Goal: Transaction & Acquisition: Purchase product/service

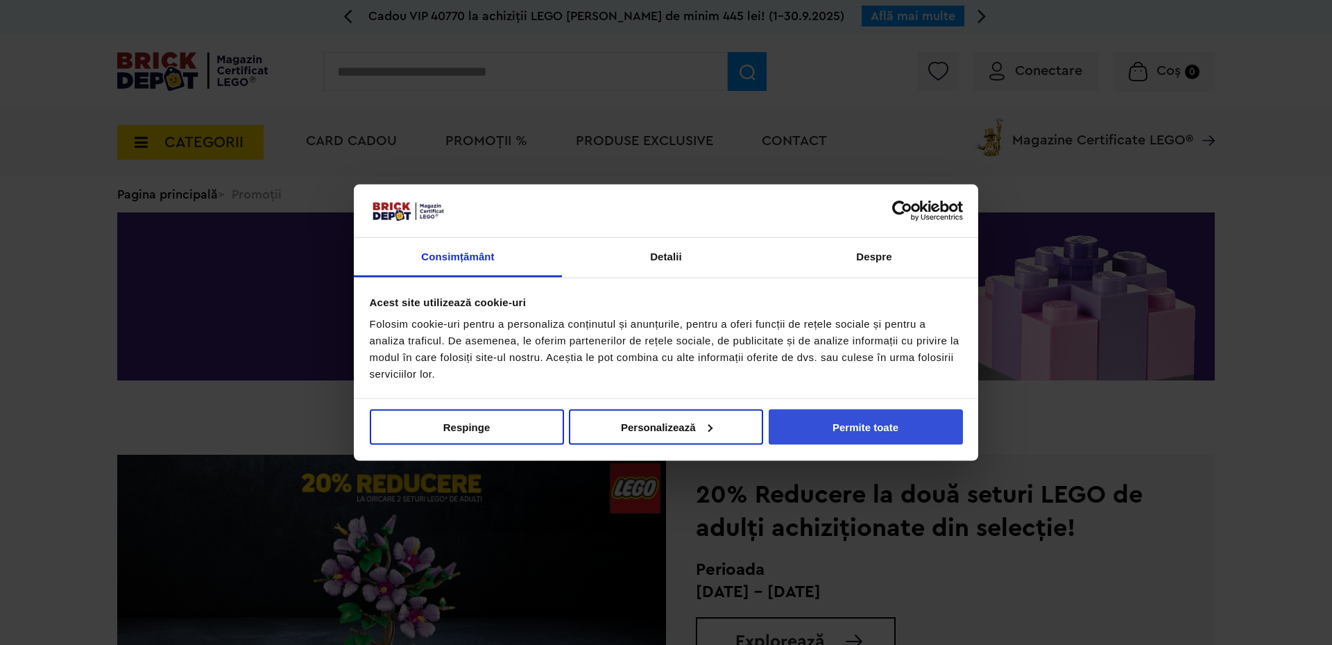
click at [834, 429] on button "Permite toate" at bounding box center [866, 426] width 194 height 35
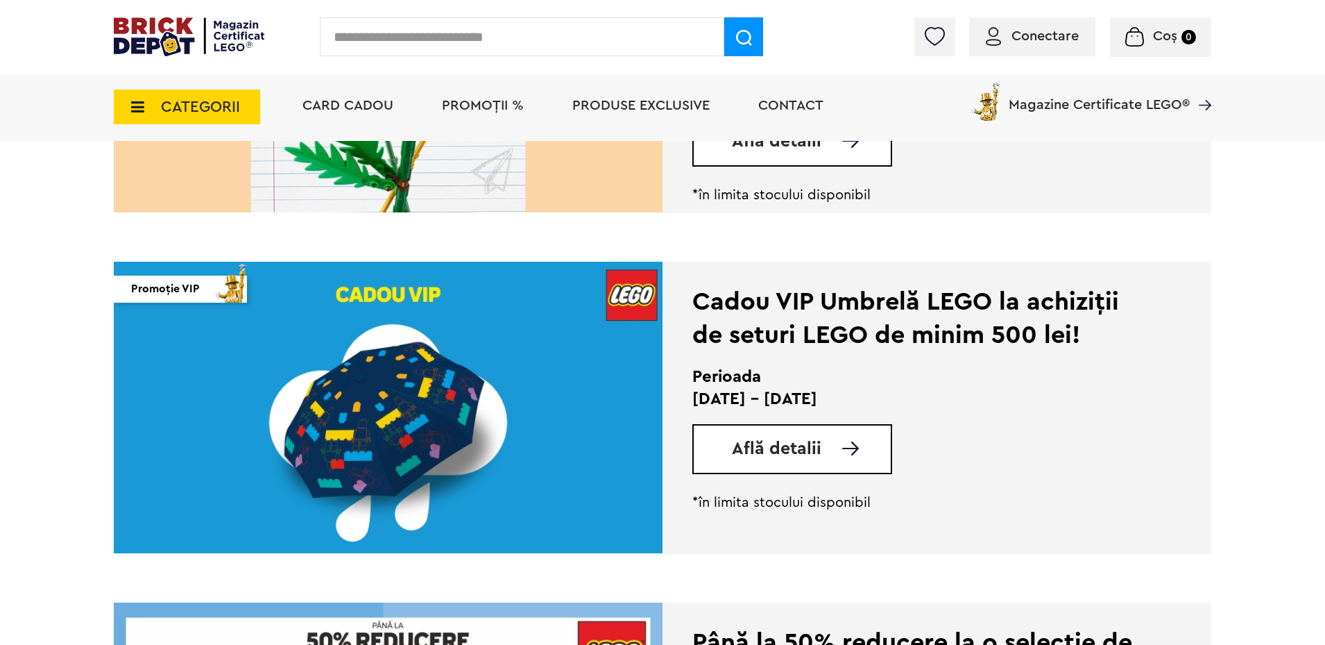
scroll to position [1943, 0]
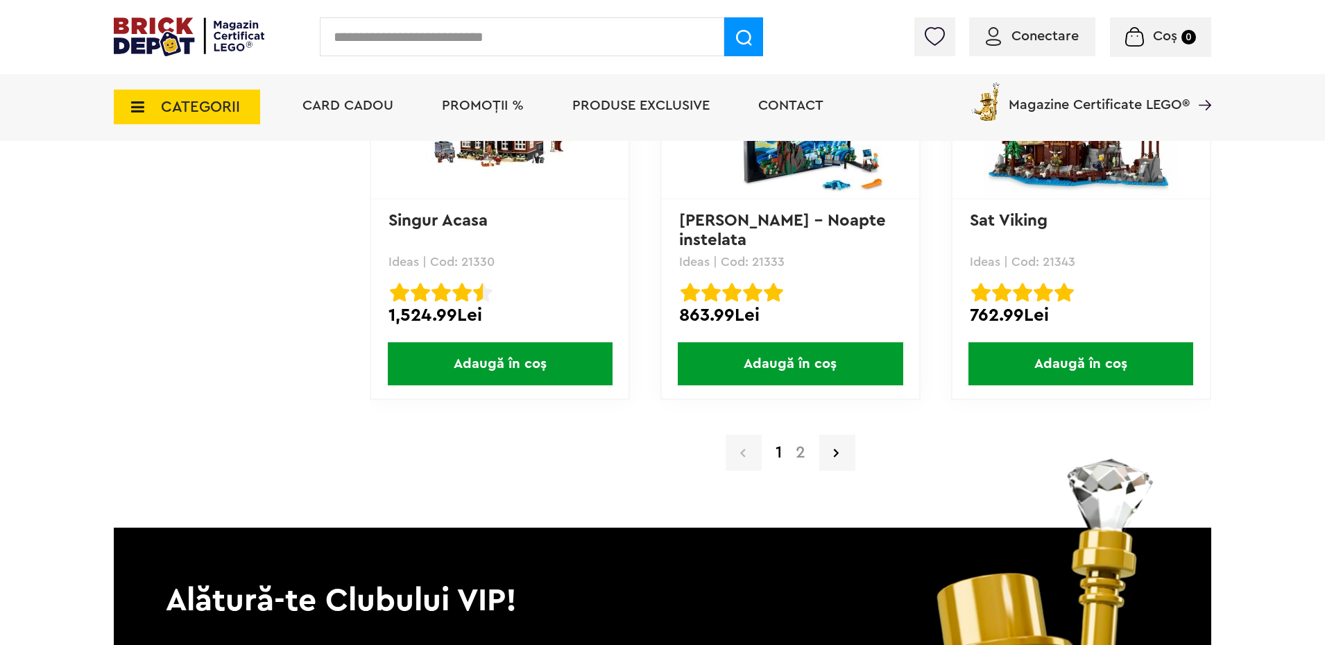
scroll to position [13738, 0]
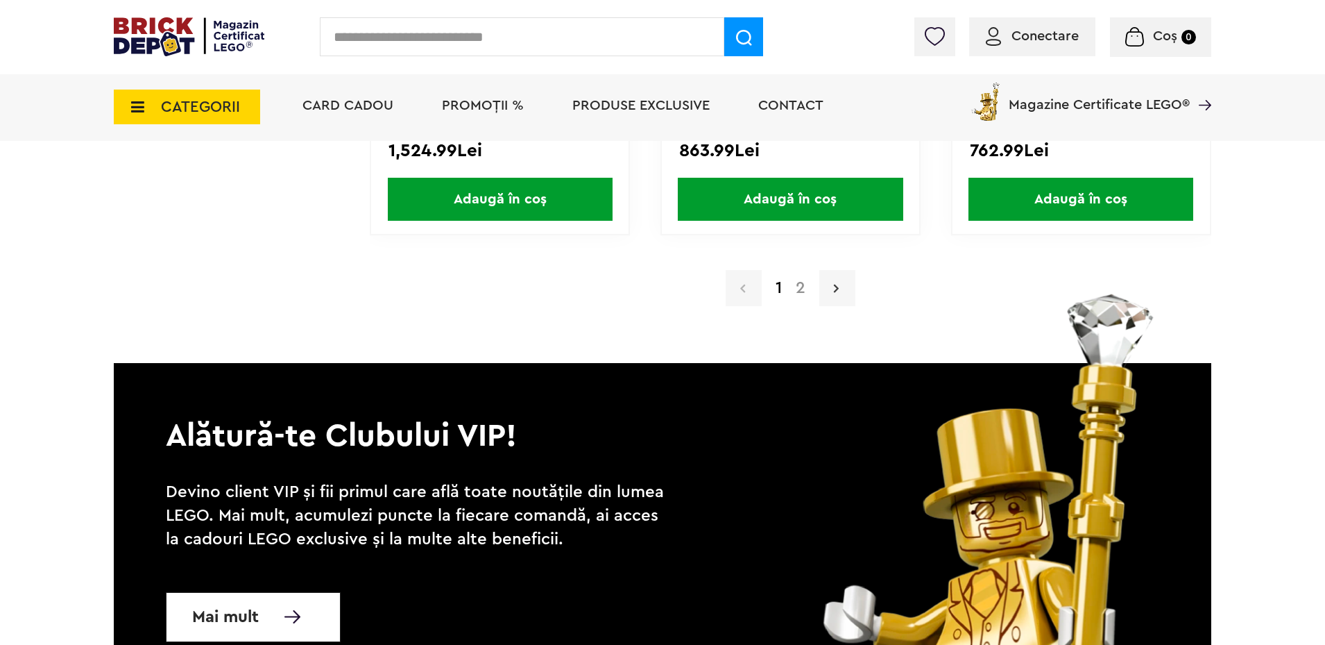
click at [840, 280] on link at bounding box center [837, 288] width 36 height 36
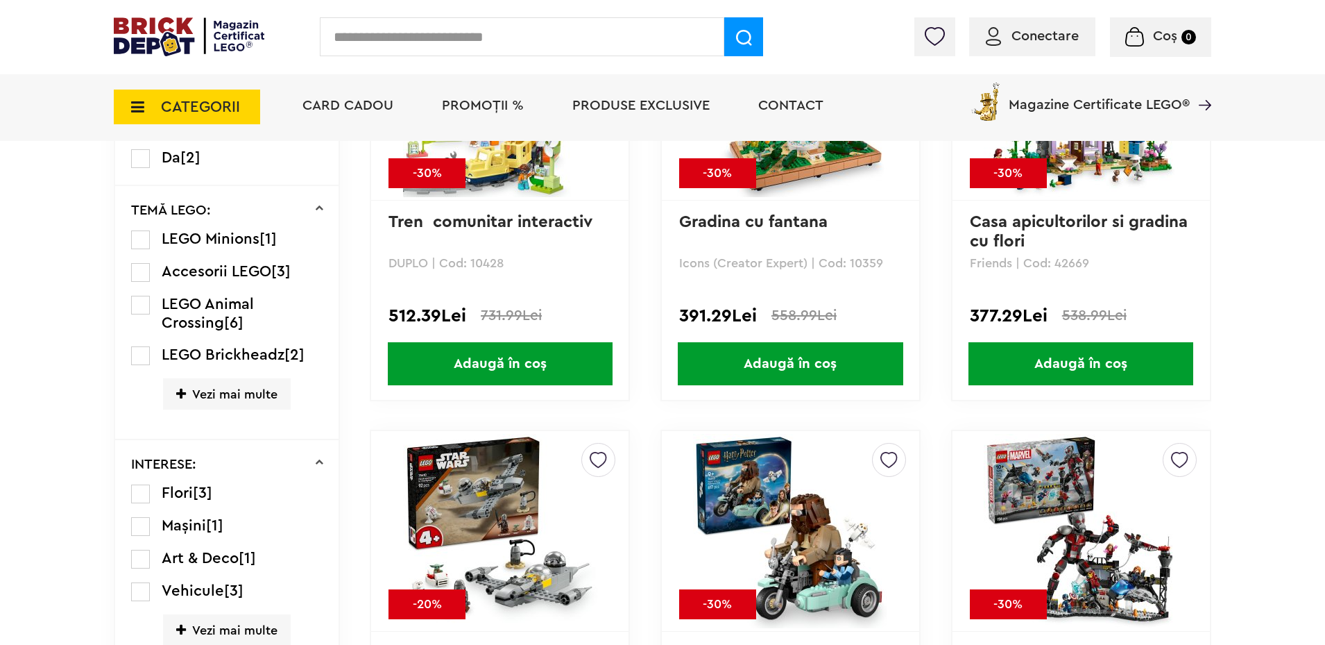
scroll to position [694, 0]
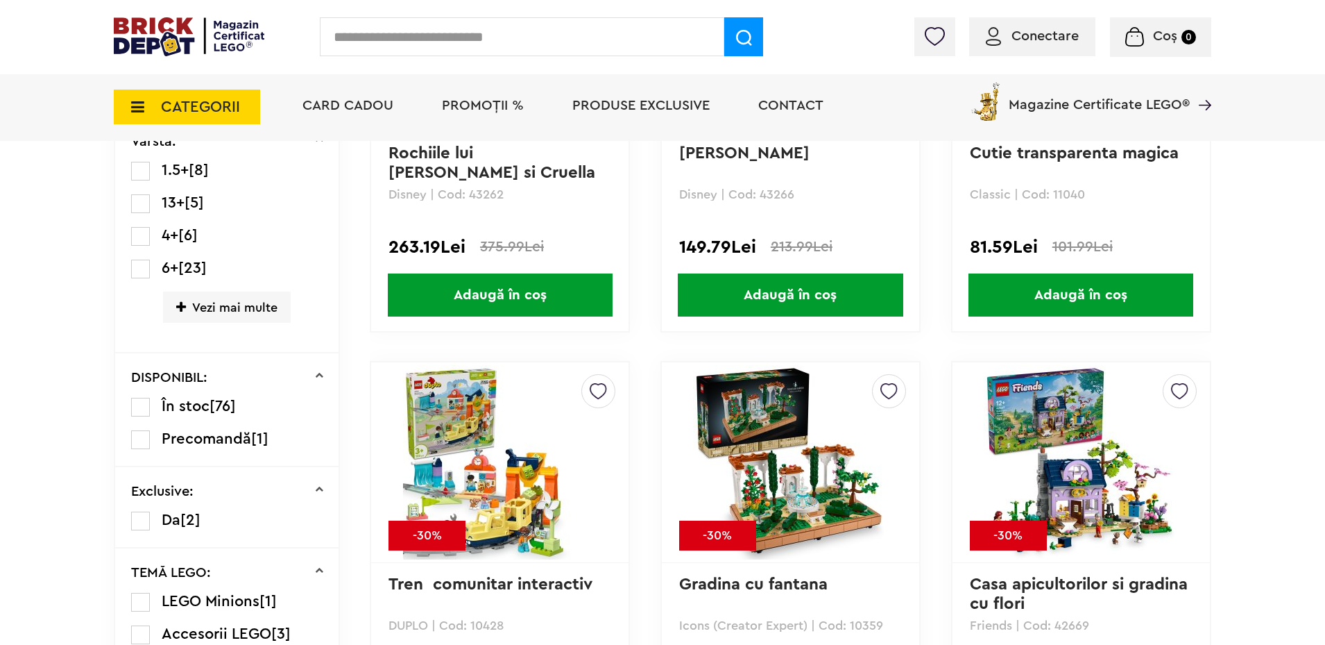
click at [221, 105] on span "CATEGORII" at bounding box center [200, 106] width 79 height 15
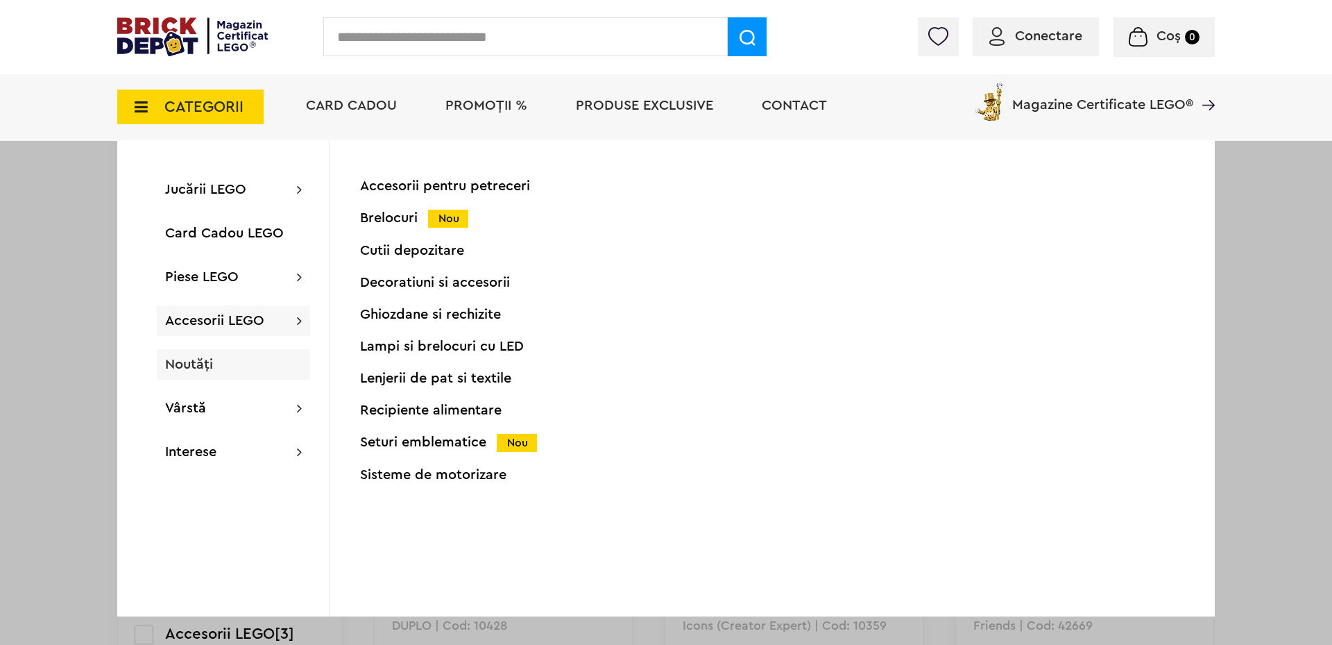
click at [227, 359] on div "Noutăți" at bounding box center [233, 364] width 153 height 31
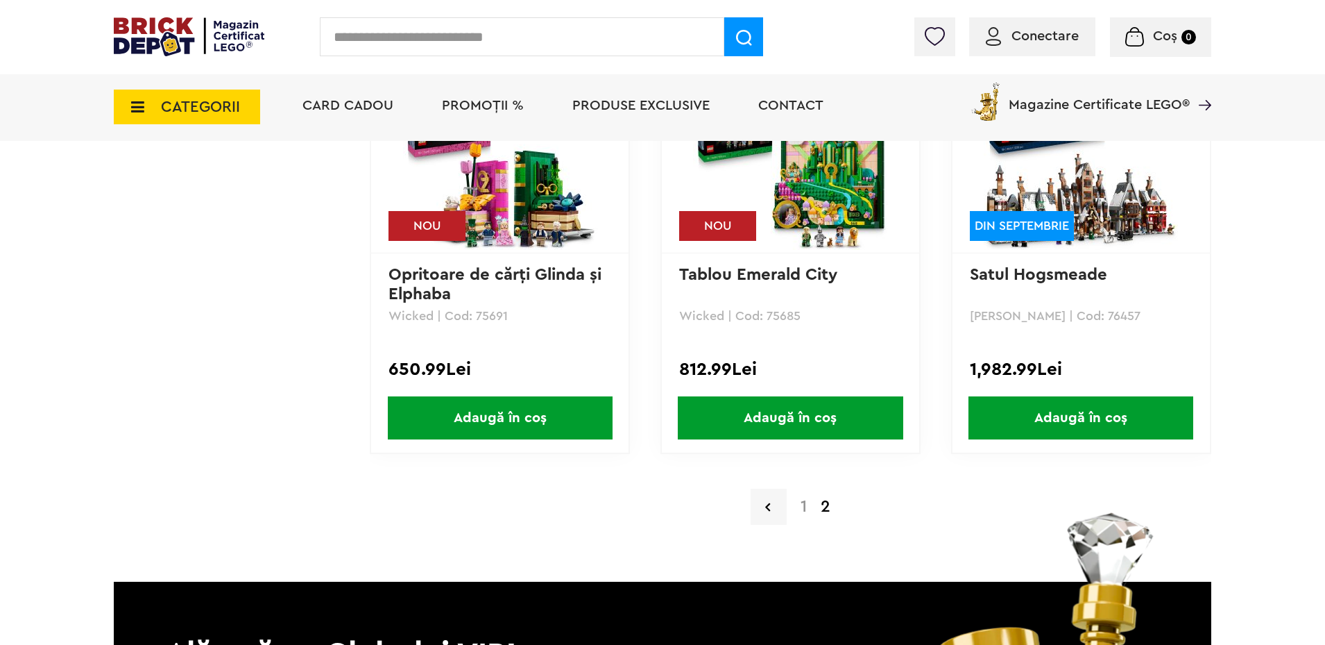
scroll to position [11127, 0]
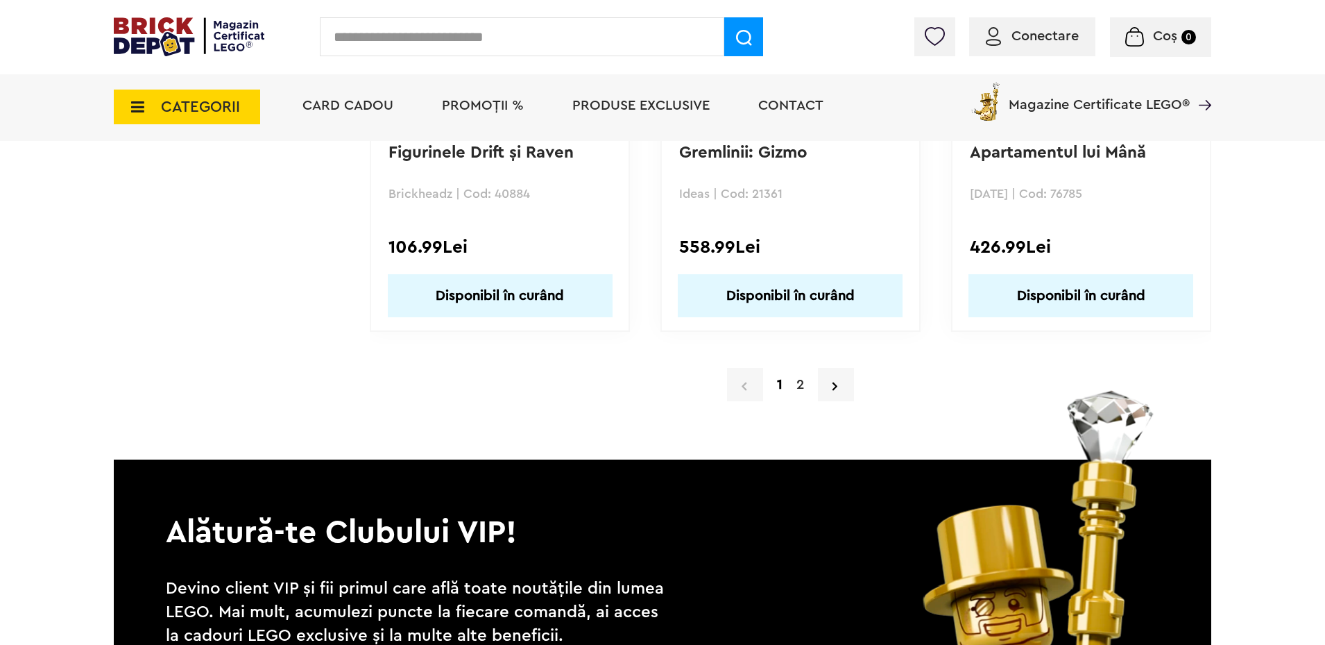
scroll to position [13482, 0]
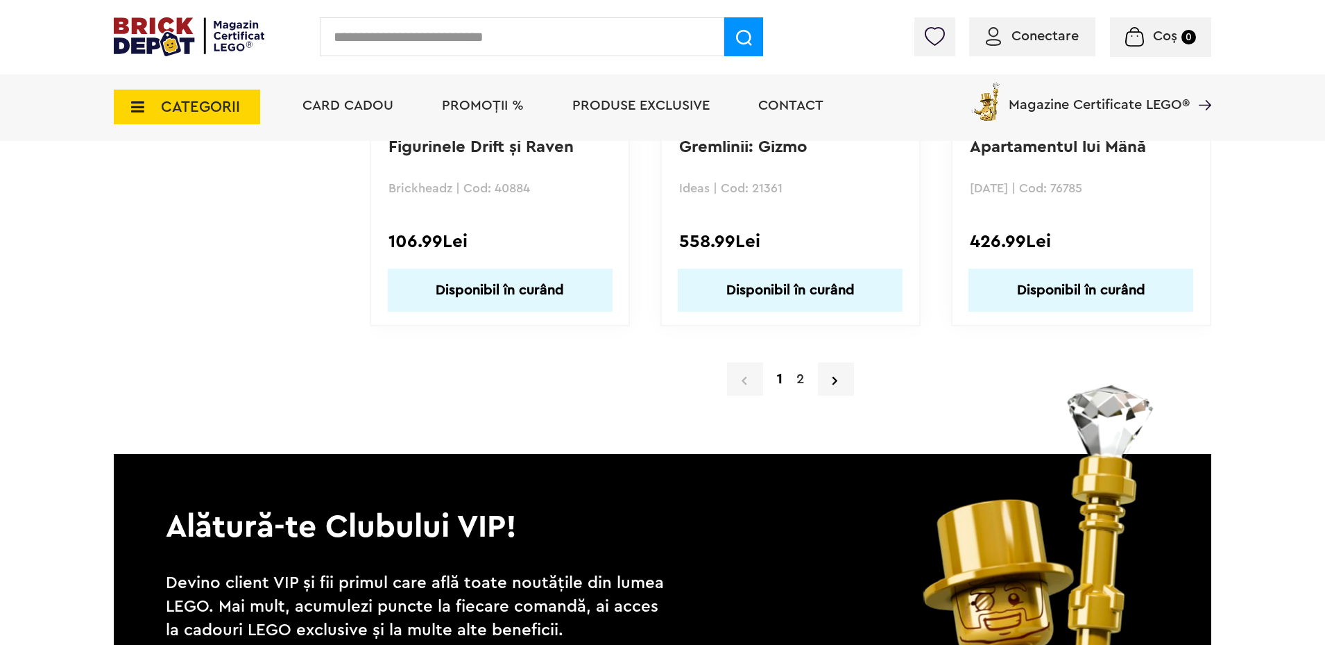
click at [797, 382] on link "2" at bounding box center [801, 378] width 22 height 21
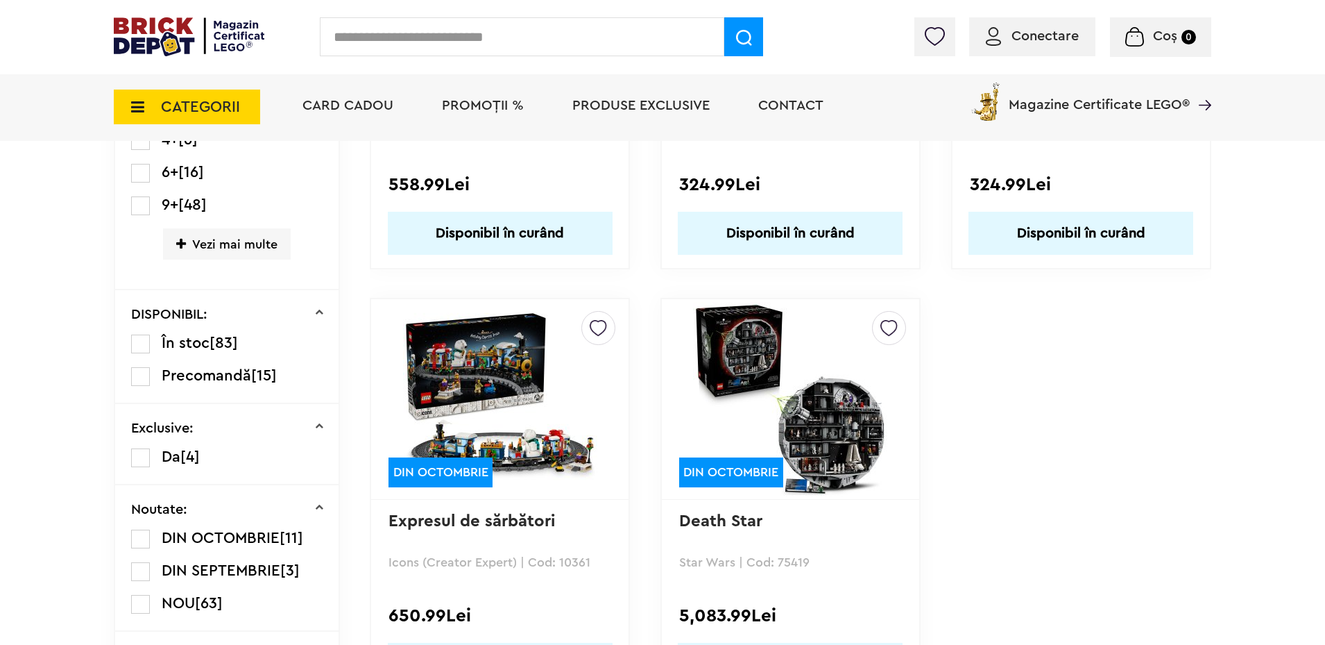
scroll to position [624, 0]
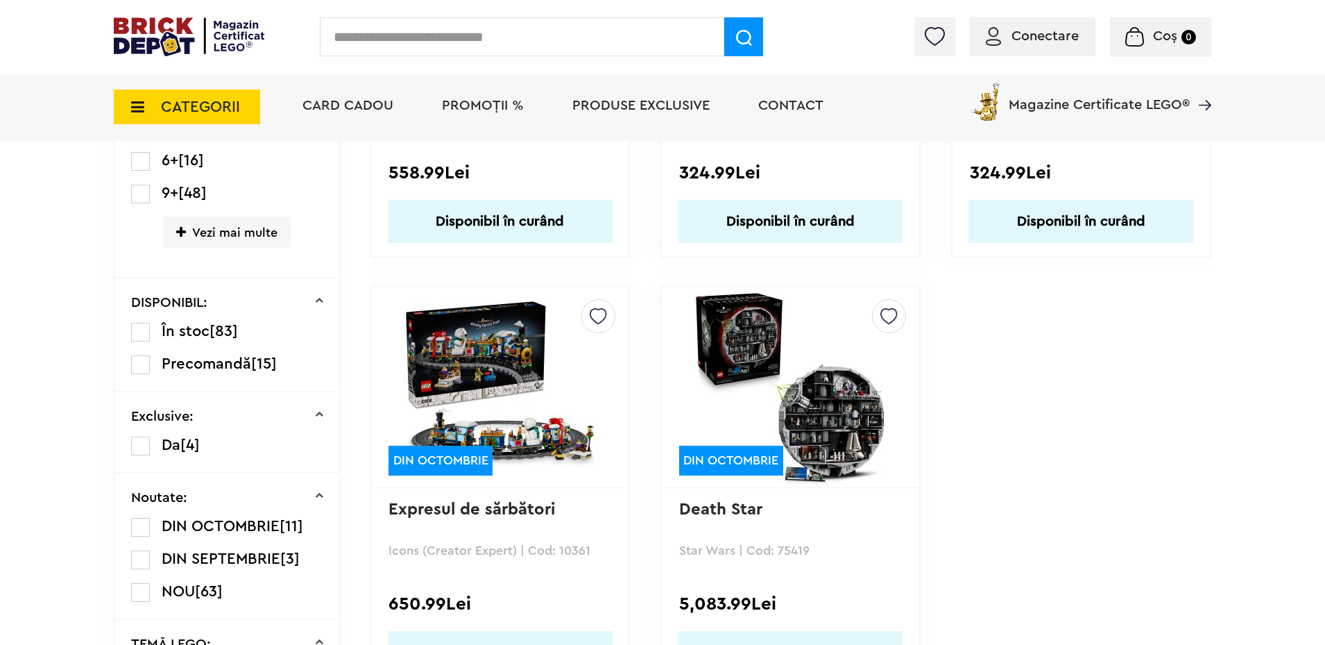
click at [751, 409] on img at bounding box center [790, 387] width 194 height 194
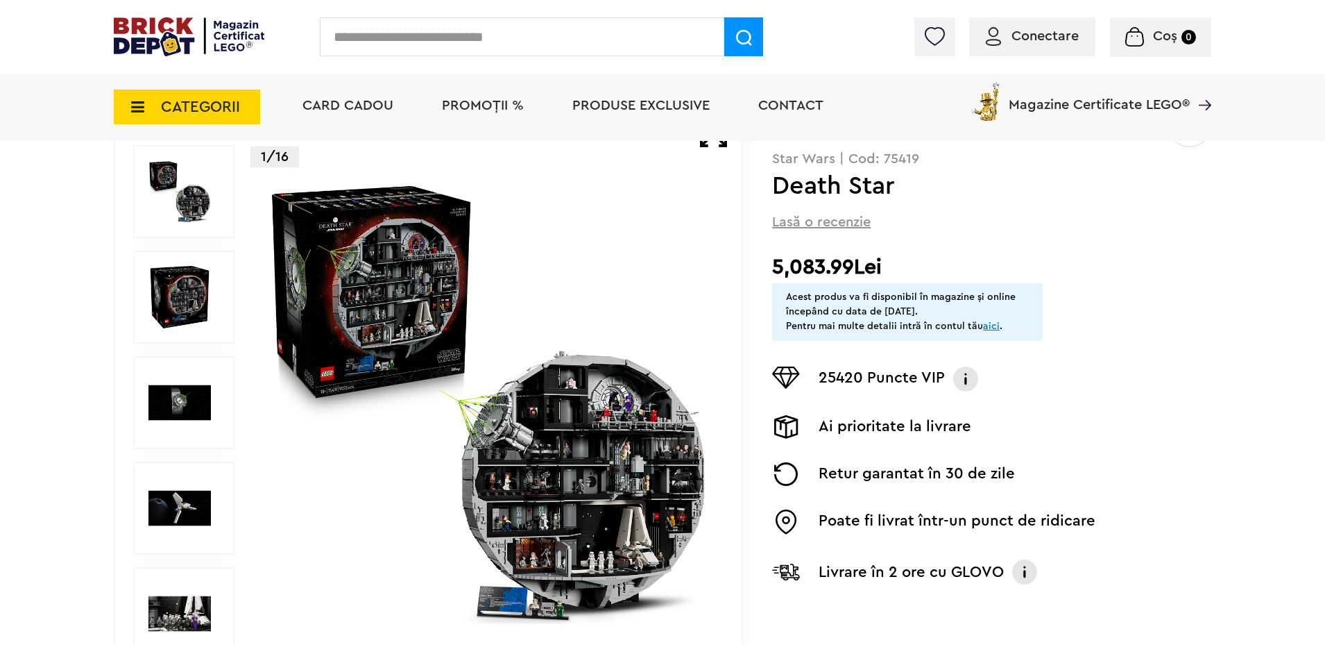
scroll to position [139, 0]
